Goal: Task Accomplishment & Management: Complete application form

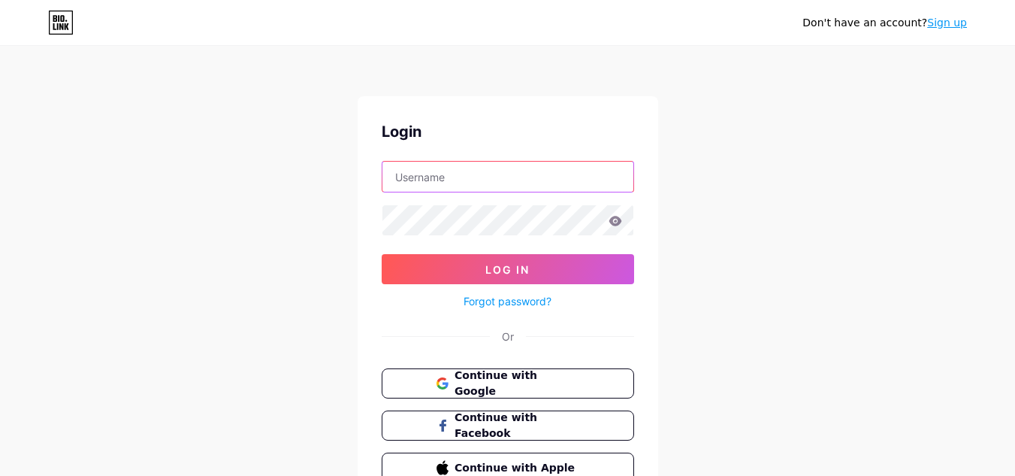
click at [500, 176] on input "text" at bounding box center [507, 177] width 251 height 30
type input "[EMAIL_ADDRESS][DOMAIN_NAME]"
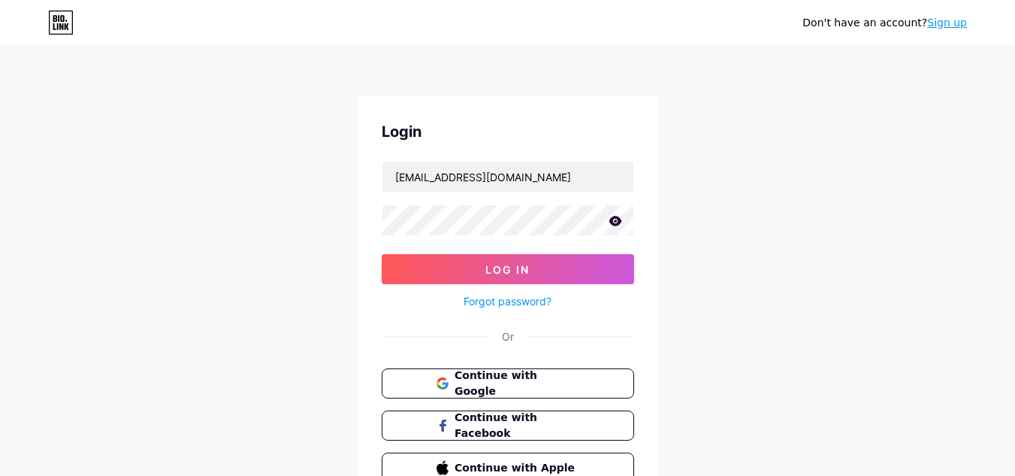
click at [612, 216] on icon at bounding box center [616, 221] width 14 height 11
click at [612, 216] on icon at bounding box center [614, 221] width 15 height 15
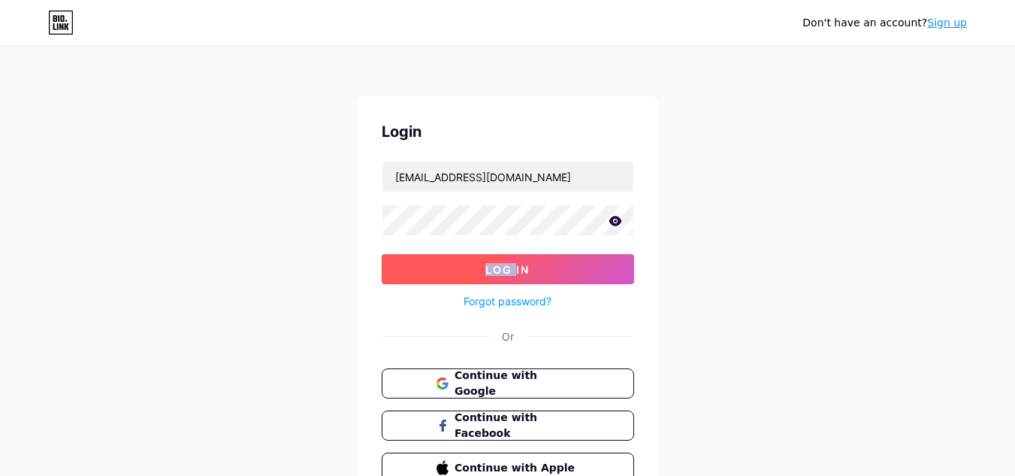
click at [526, 270] on span "Log In" at bounding box center [507, 269] width 44 height 13
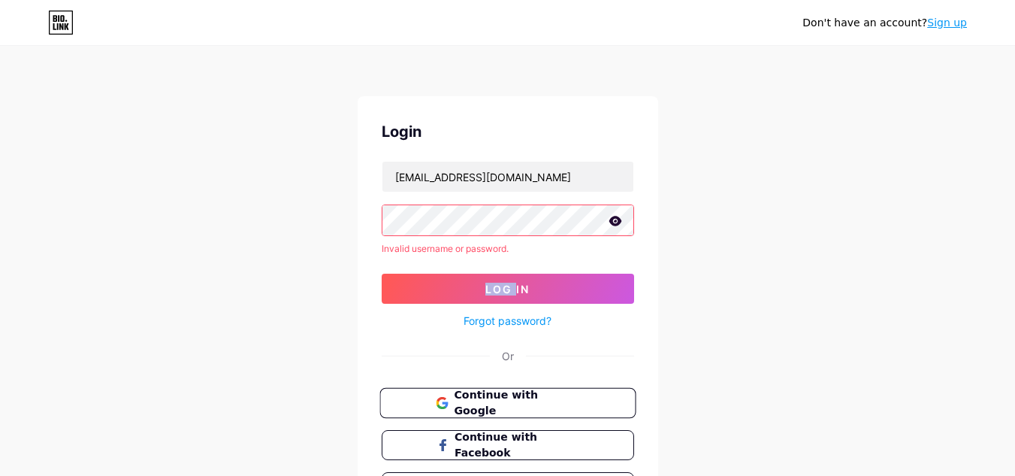
click at [545, 409] on span "Continue with Google" at bounding box center [516, 403] width 125 height 32
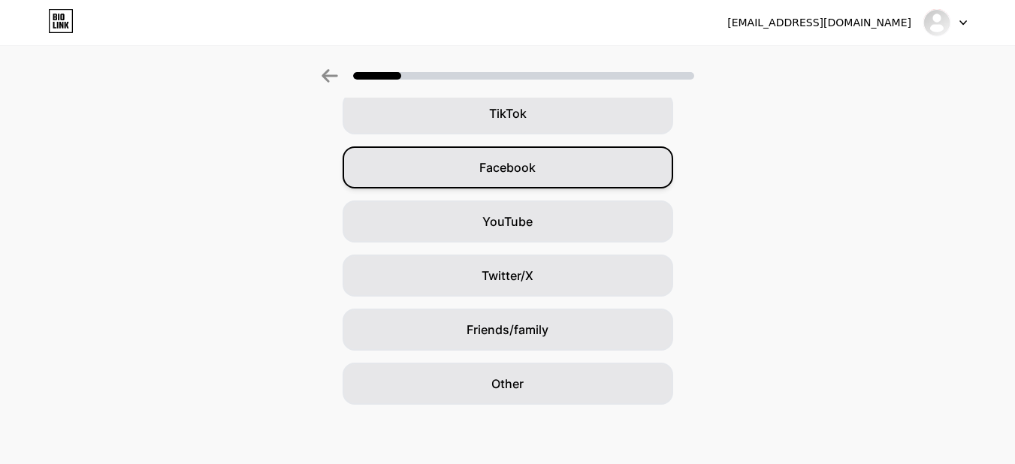
scroll to position [183, 0]
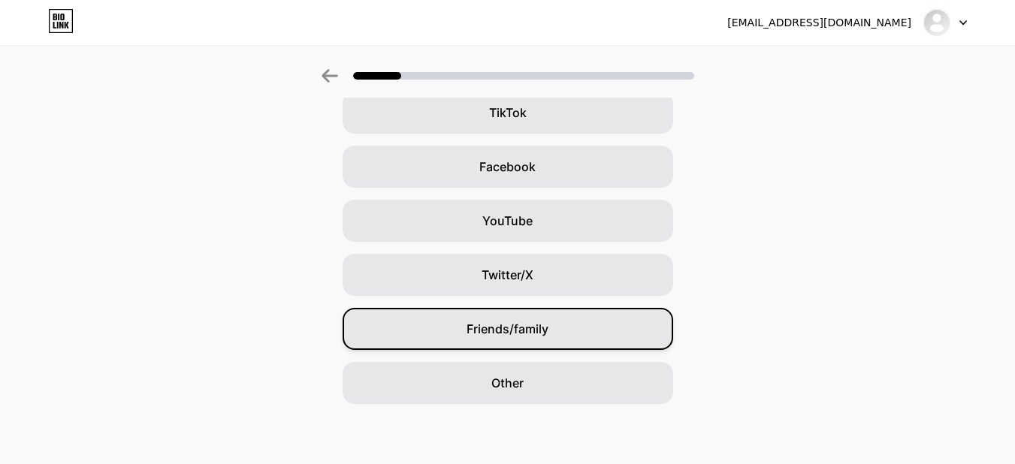
click at [548, 325] on span "Friends/family" at bounding box center [508, 329] width 82 height 18
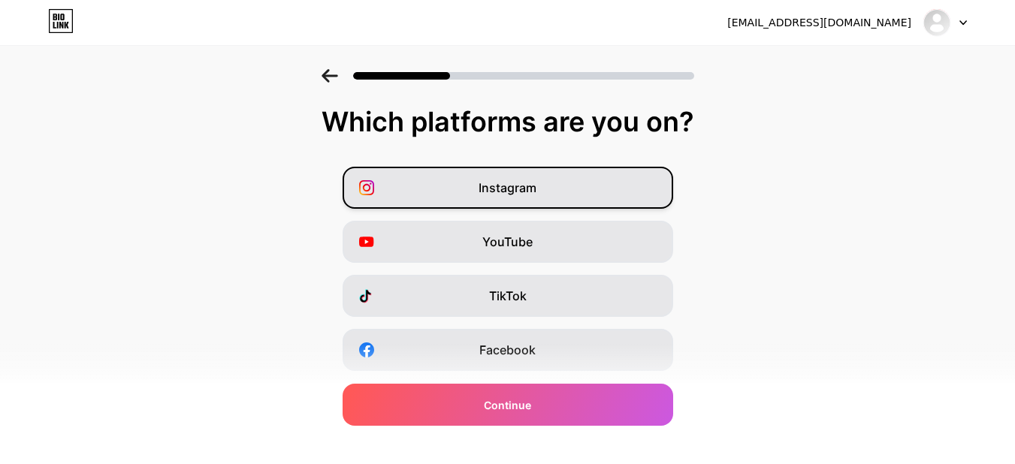
click at [536, 191] on span "Instagram" at bounding box center [508, 188] width 58 height 18
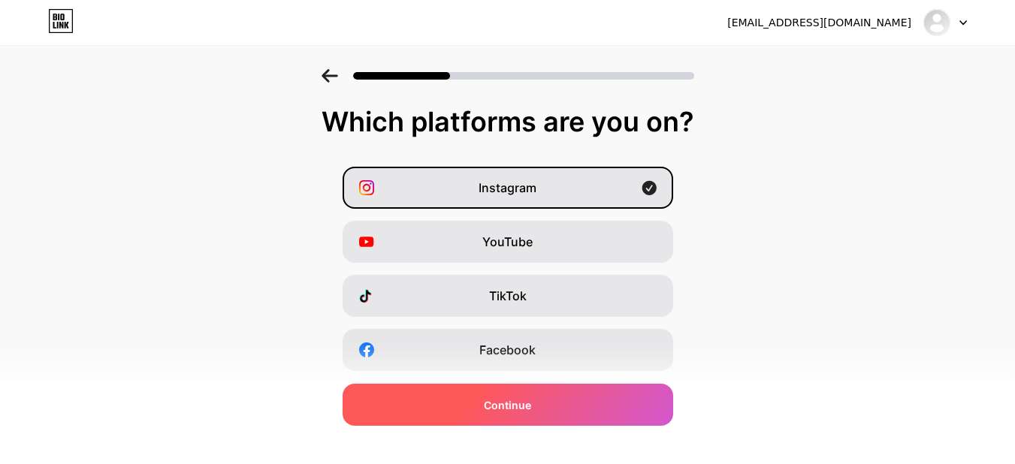
click at [554, 419] on div "Continue" at bounding box center [508, 405] width 331 height 42
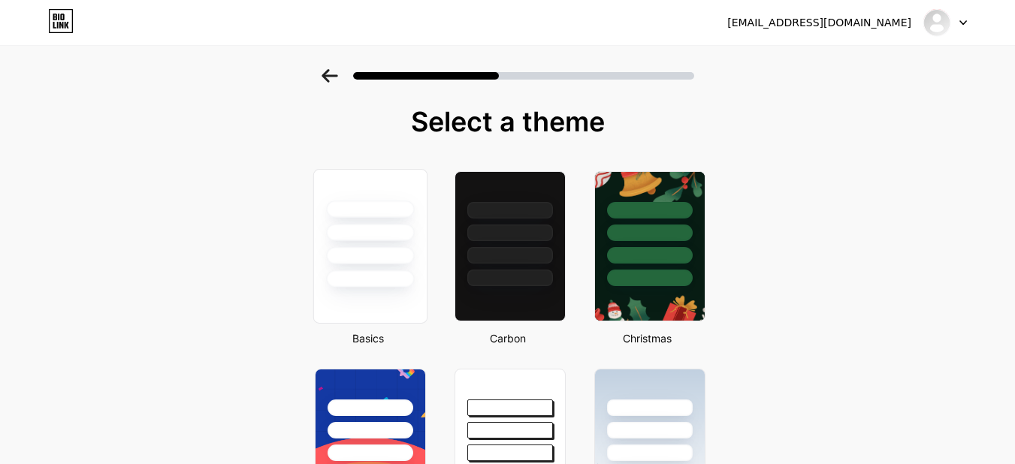
click at [403, 303] on div at bounding box center [370, 246] width 114 height 155
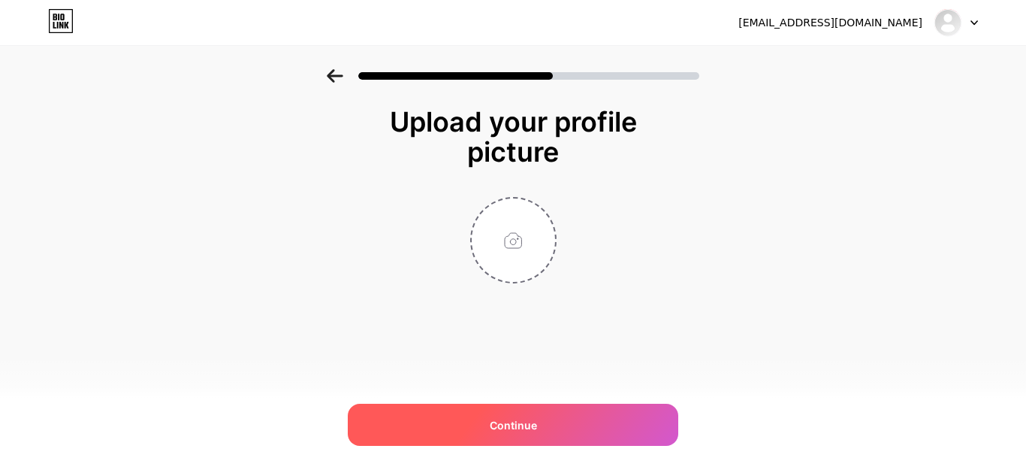
click at [606, 423] on div "Continue" at bounding box center [513, 424] width 331 height 42
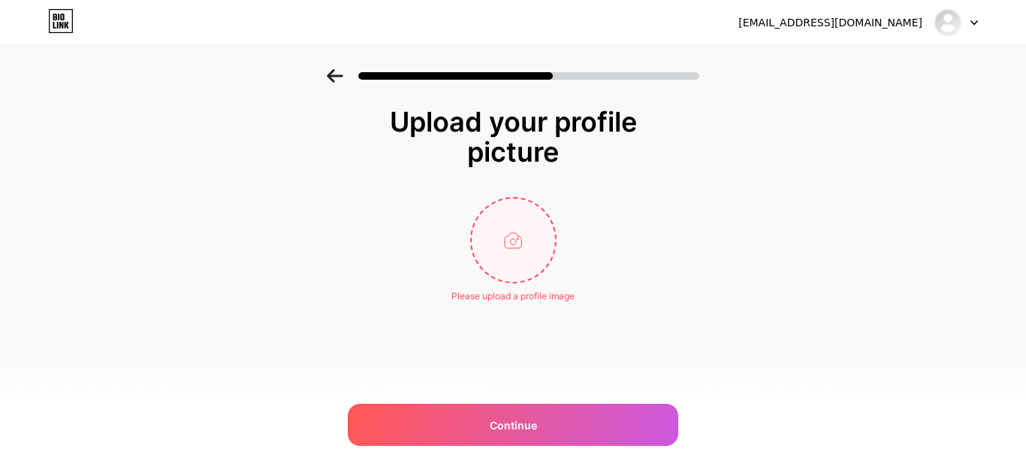
click at [513, 231] on input "file" at bounding box center [513, 239] width 83 height 83
click at [506, 250] on input "file" at bounding box center [513, 239] width 83 height 83
click at [518, 238] on input "file" at bounding box center [513, 239] width 83 height 83
type input "C:\fakepath\logo.png"
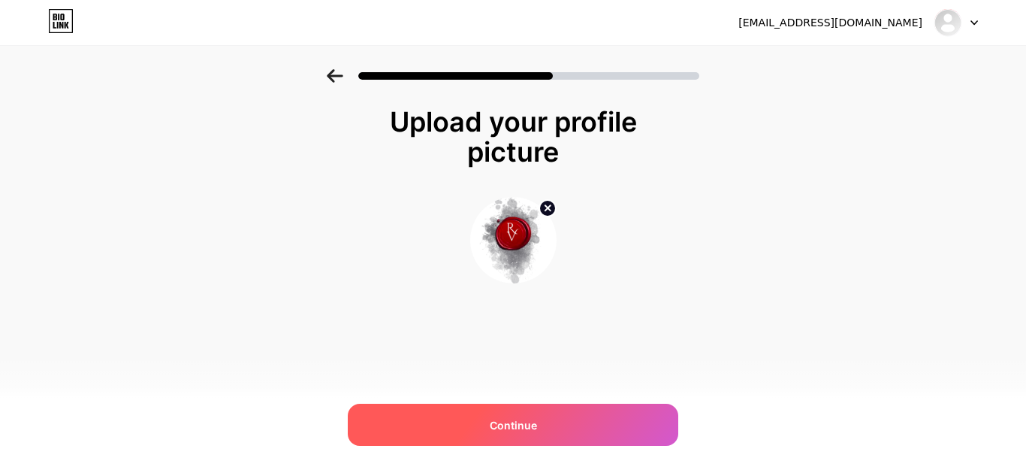
click at [547, 438] on div "Continue" at bounding box center [513, 424] width 331 height 42
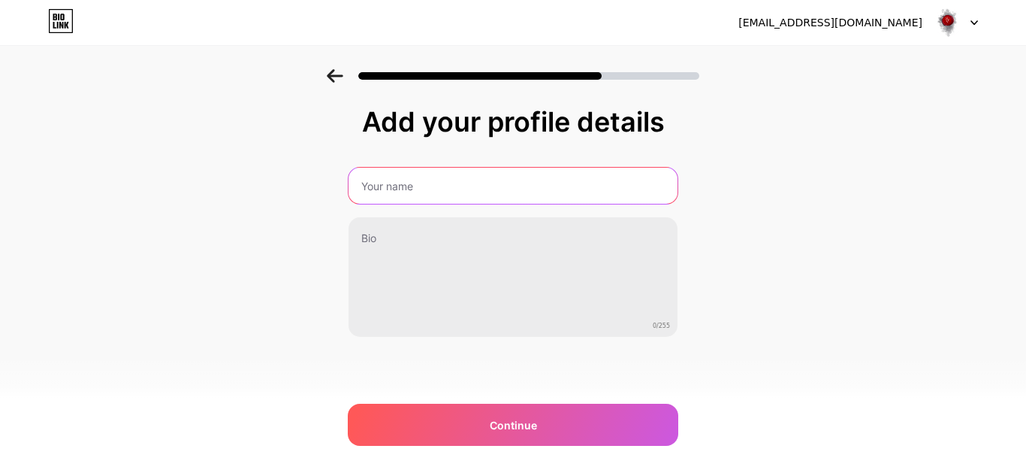
click at [566, 186] on input "text" at bounding box center [513, 186] width 329 height 36
type input "Vamsi's Le Naturel"
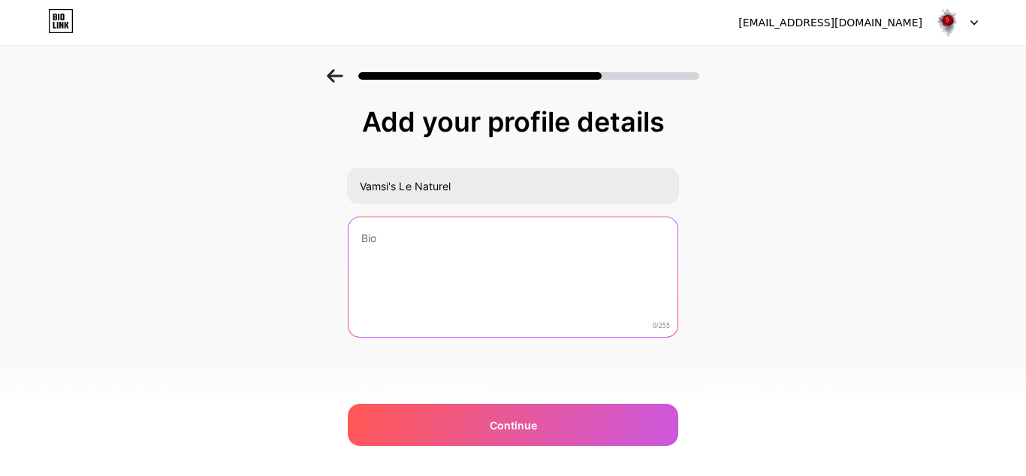
click at [429, 248] on textarea at bounding box center [513, 277] width 329 height 121
paste textarea "Welcome to Vamsi's Le Naturel....If you are searching for Best Hair & [MEDICAL_…"
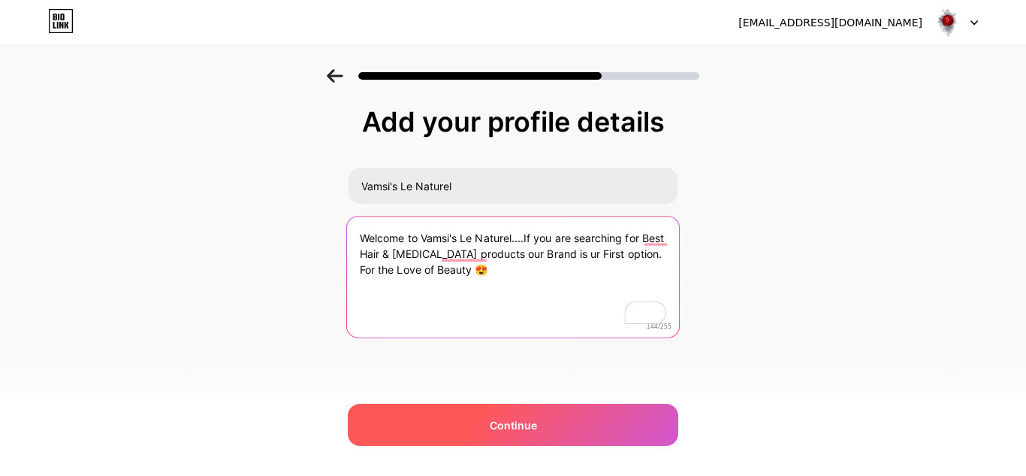
type textarea "Welcome to Vamsi's Le Naturel....If you are searching for Best Hair & [MEDICAL_…"
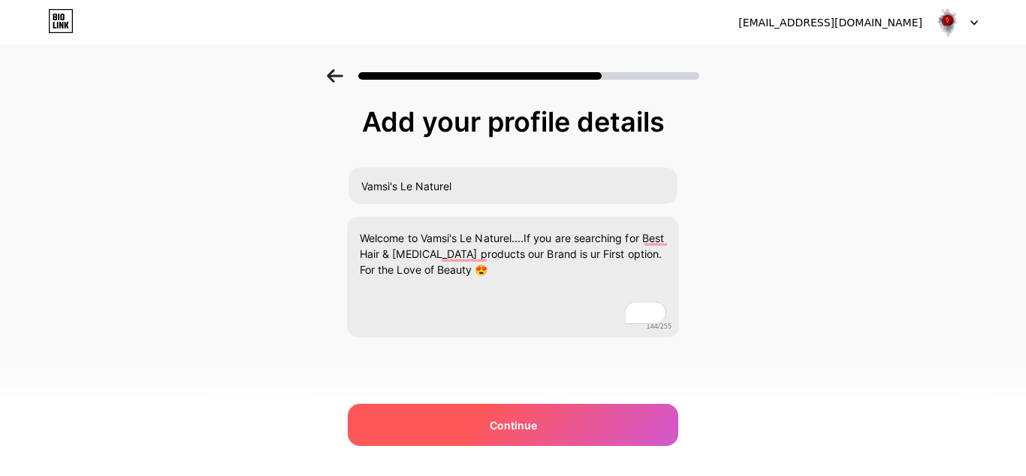
click at [504, 421] on span "Continue" at bounding box center [513, 425] width 47 height 16
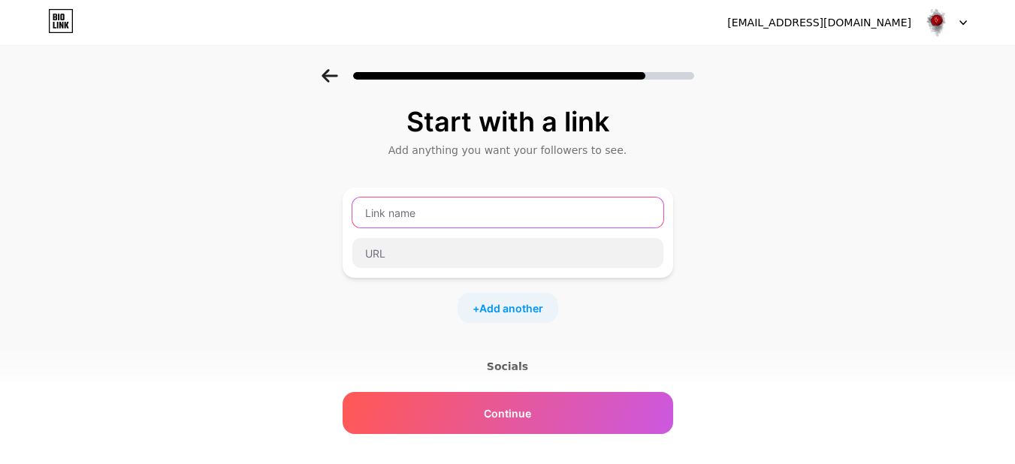
click at [503, 222] on input "text" at bounding box center [507, 213] width 311 height 30
type input "Facebook"
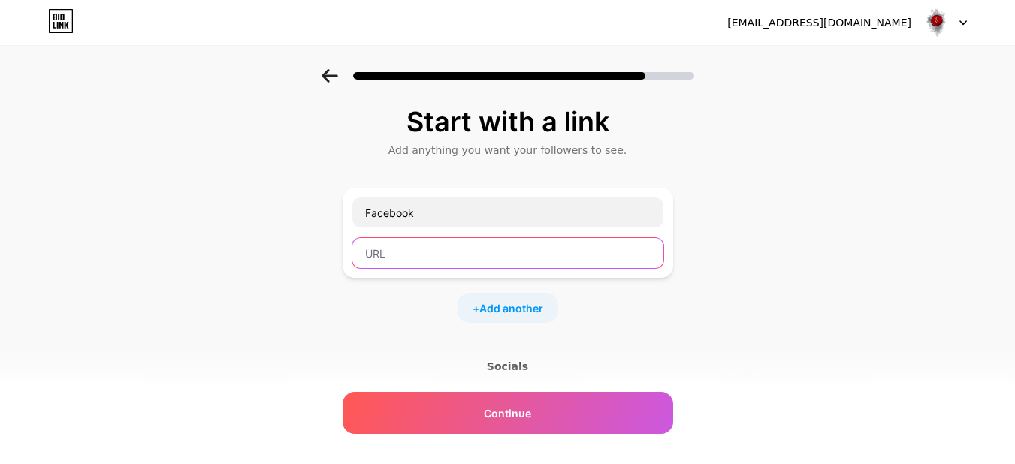
paste input "[URL][DOMAIN_NAME]"
type input "[URL][DOMAIN_NAME]"
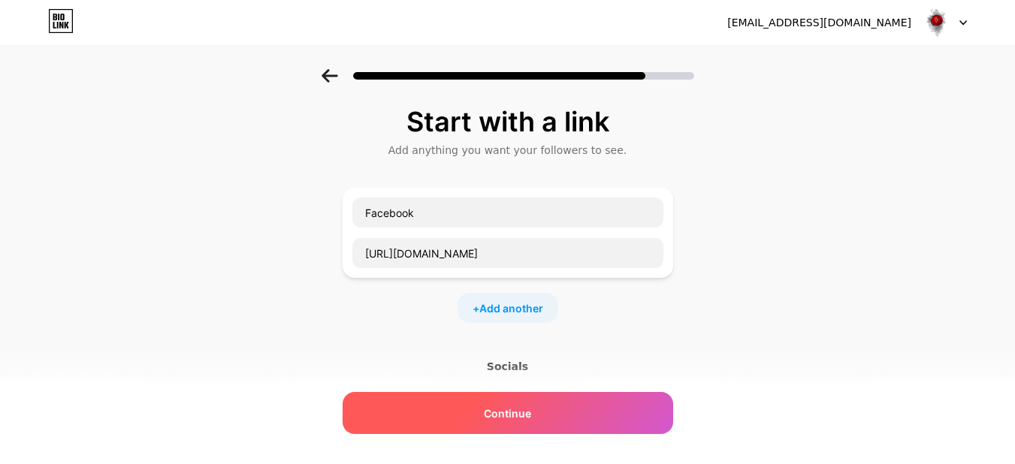
click at [527, 417] on span "Continue" at bounding box center [507, 414] width 47 height 16
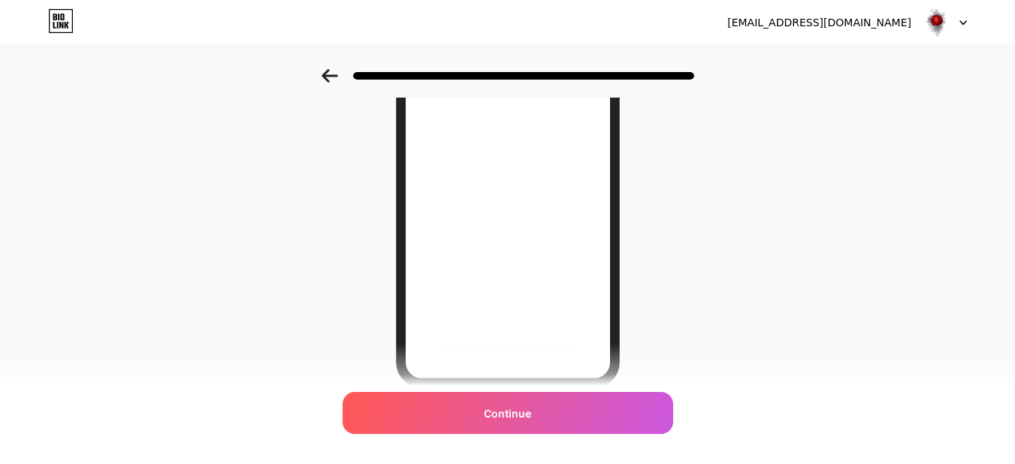
scroll to position [291, 0]
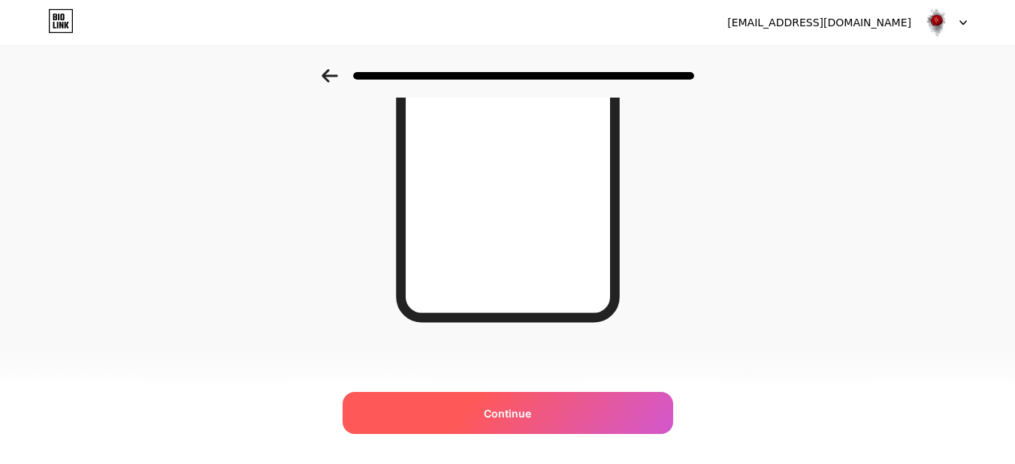
click at [552, 424] on div "Continue" at bounding box center [508, 413] width 331 height 42
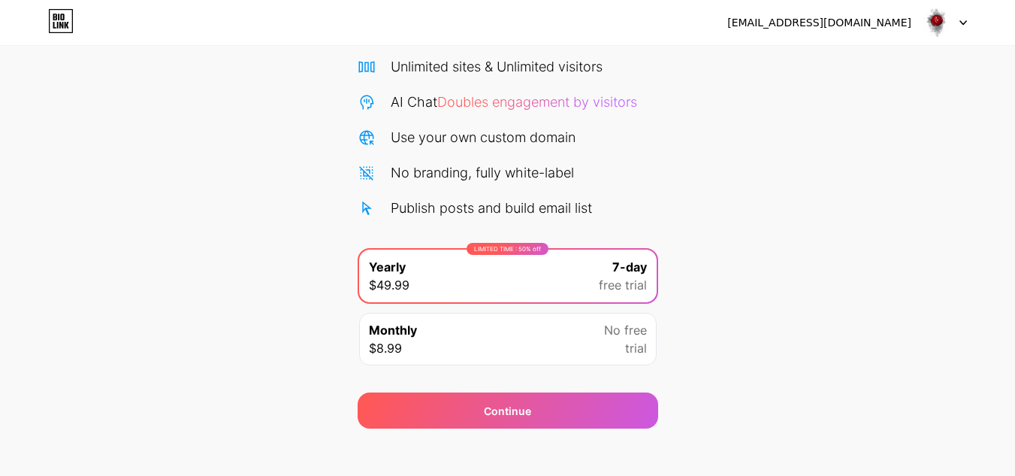
scroll to position [129, 0]
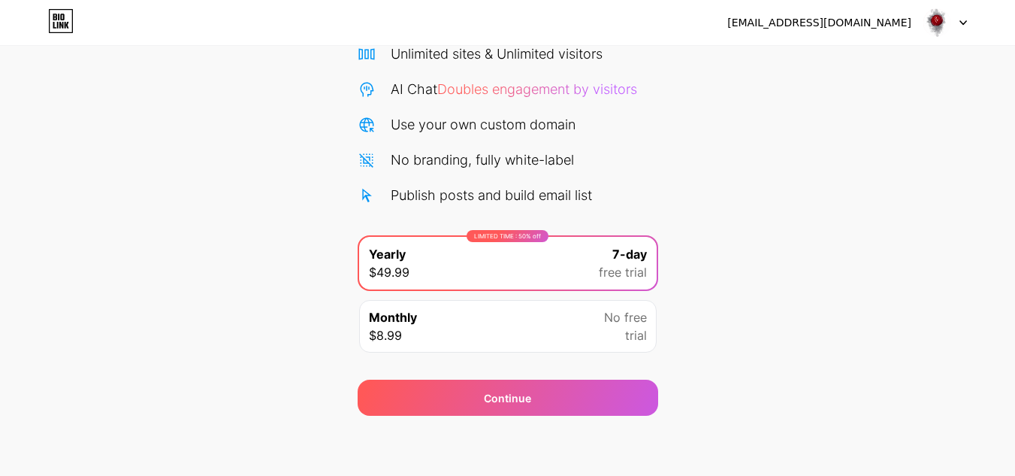
click at [606, 330] on div "No free trial" at bounding box center [625, 326] width 43 height 36
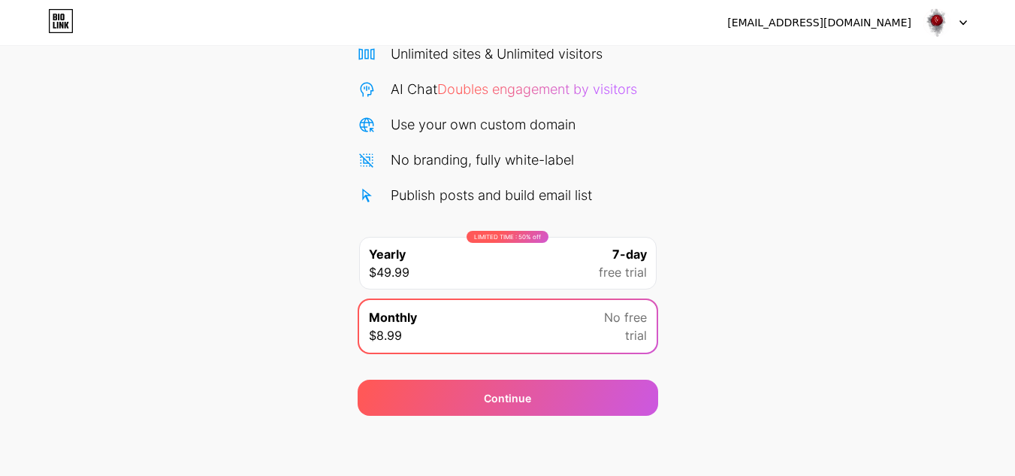
click at [417, 272] on div "LIMITED TIME : 50% off Yearly $49.99 7-day free trial" at bounding box center [508, 263] width 298 height 53
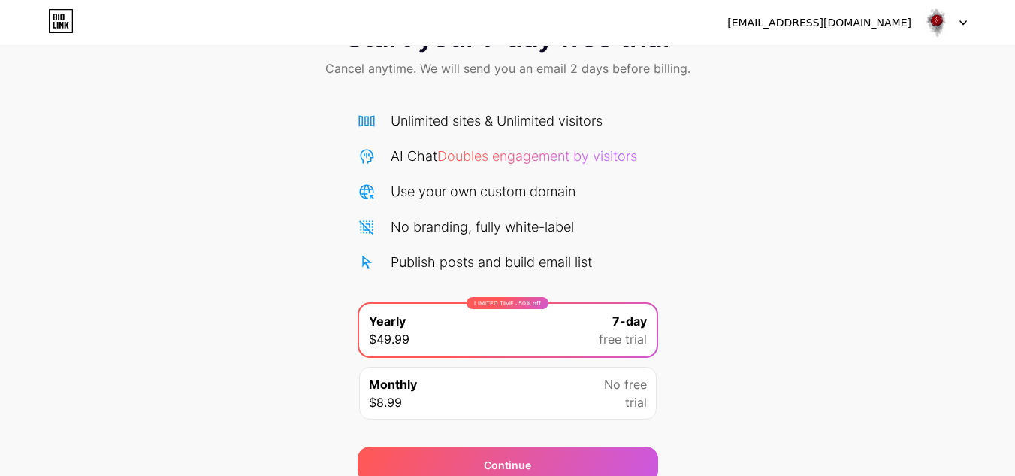
scroll to position [0, 0]
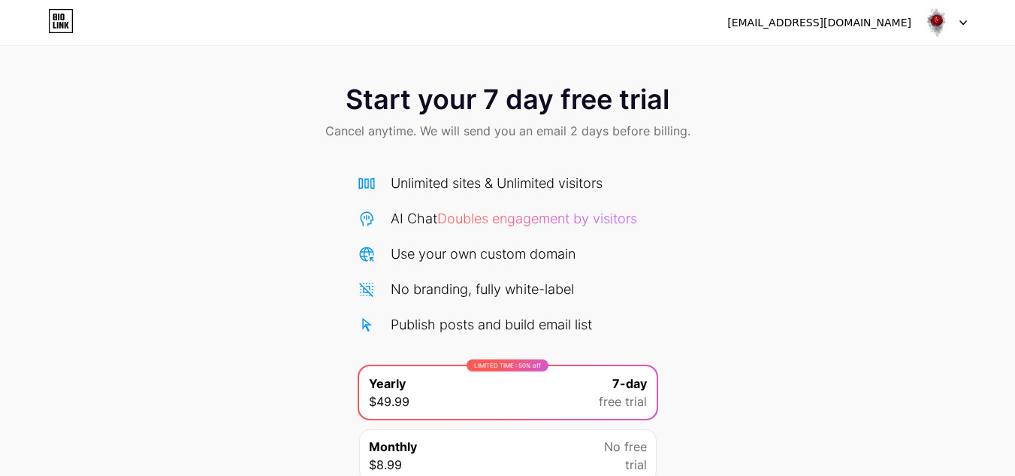
click at [60, 23] on icon at bounding box center [61, 25] width 4 height 7
click at [964, 19] on div at bounding box center [945, 22] width 44 height 27
click at [901, 58] on li "Logout" at bounding box center [873, 61] width 186 height 41
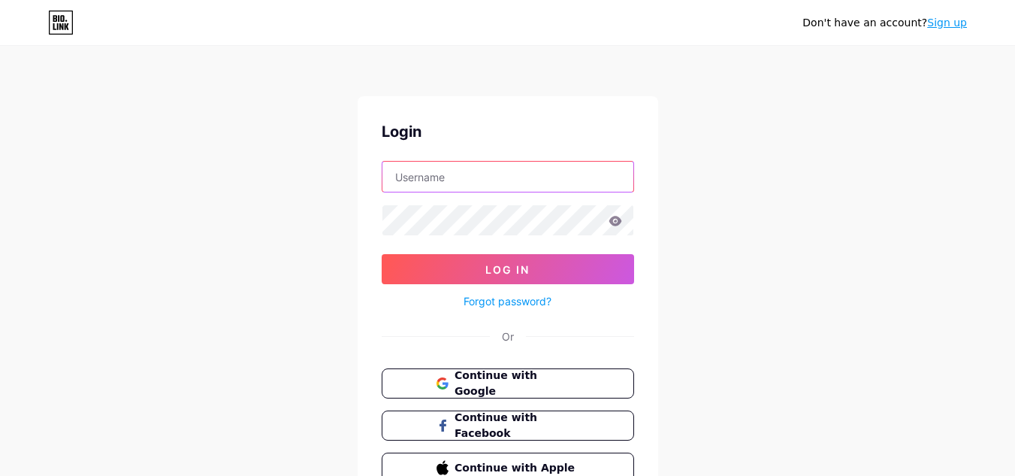
click at [501, 179] on input "text" at bounding box center [507, 177] width 251 height 30
type input "[EMAIL_ADDRESS][DOMAIN_NAME]"
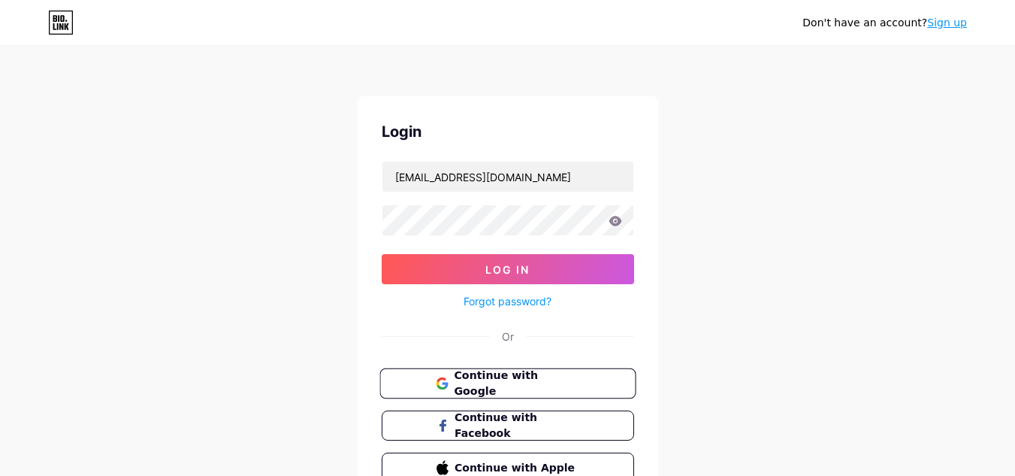
click at [547, 385] on span "Continue with Google" at bounding box center [516, 383] width 125 height 32
